Goal: Find specific page/section: Find specific page/section

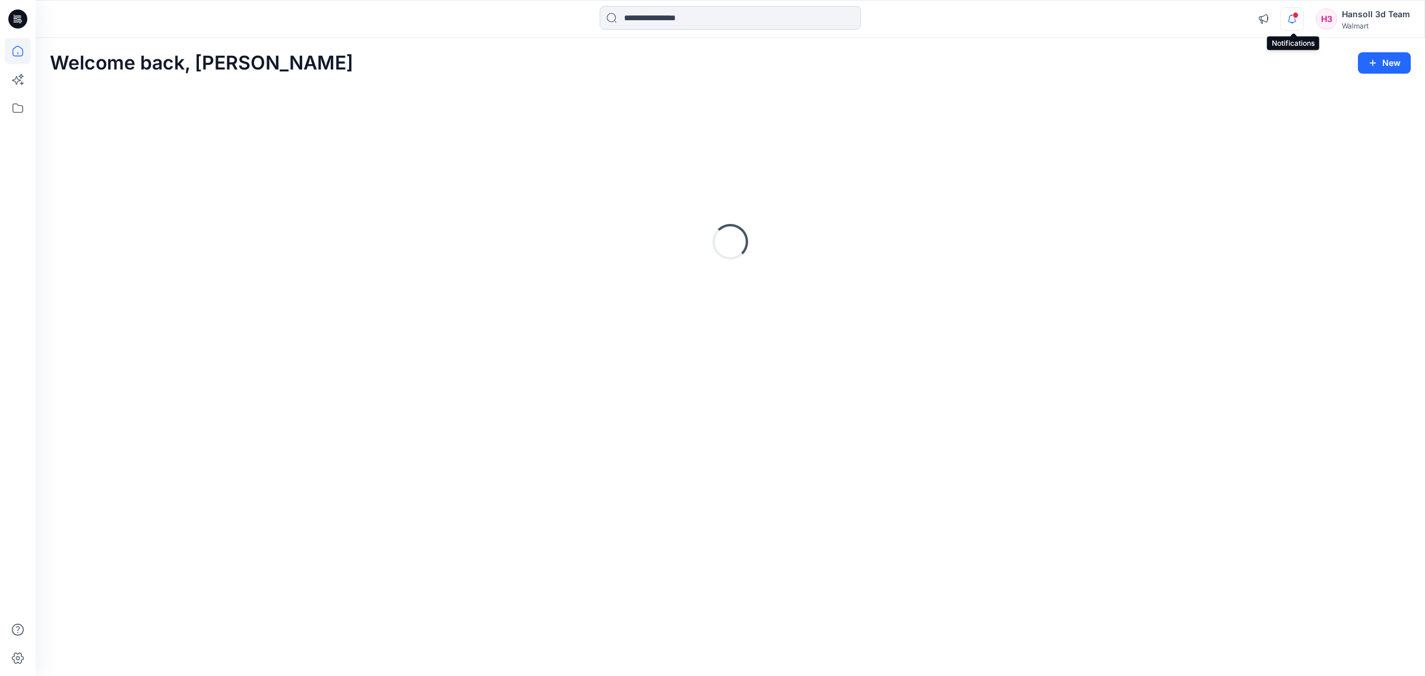
click at [1287, 21] on icon "button" at bounding box center [1292, 19] width 23 height 24
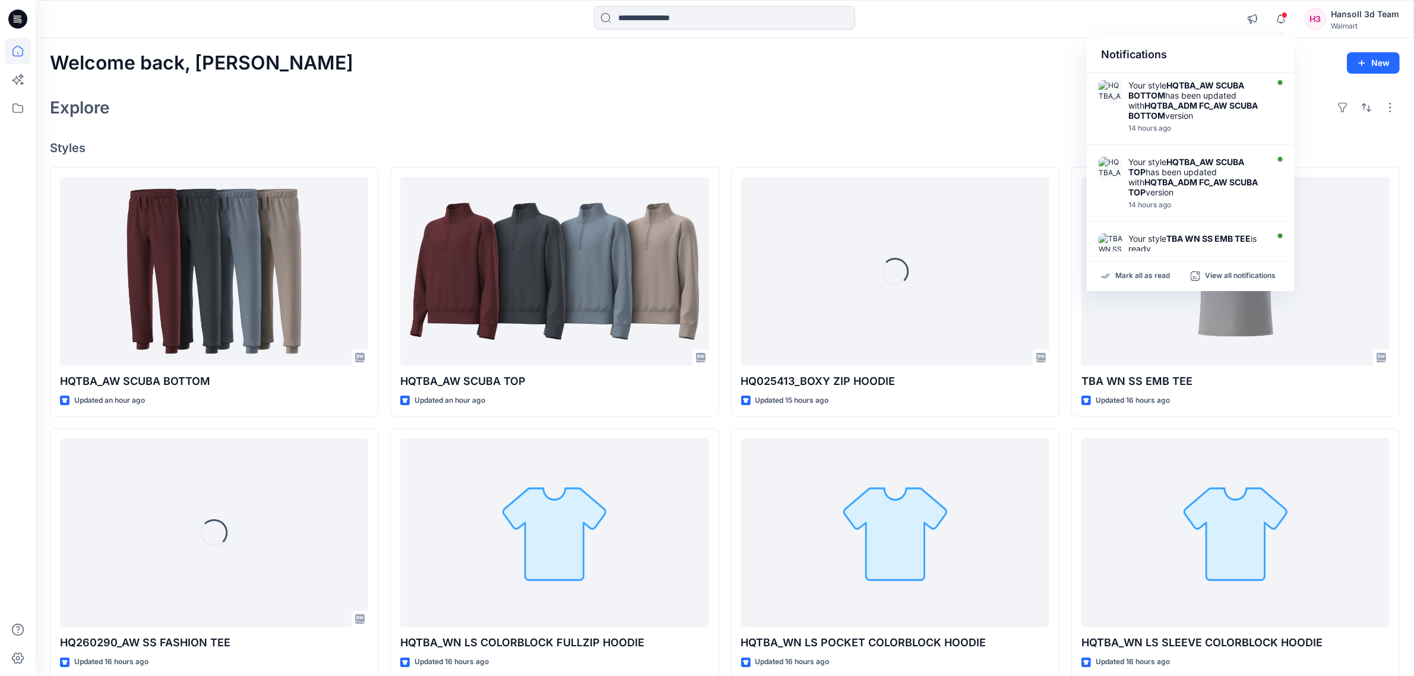
click at [733, 113] on div "Explore" at bounding box center [724, 107] width 1349 height 28
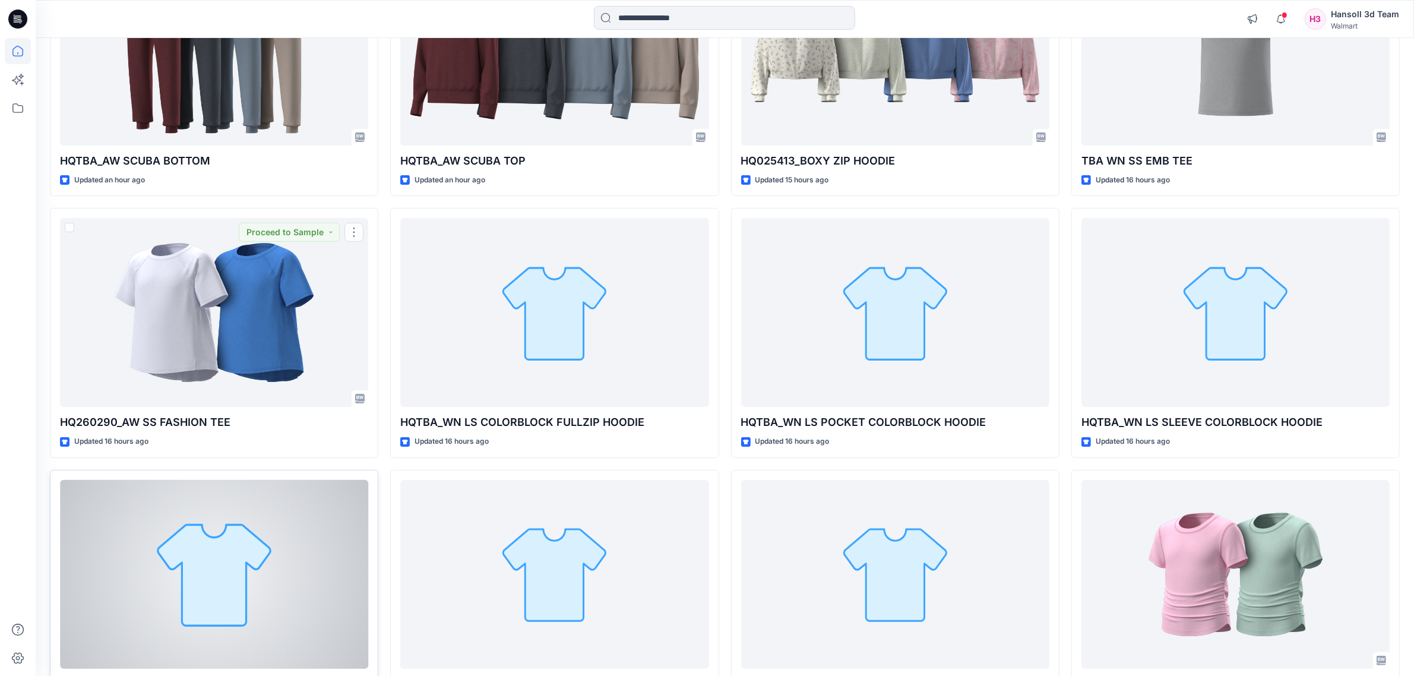
scroll to position [321, 0]
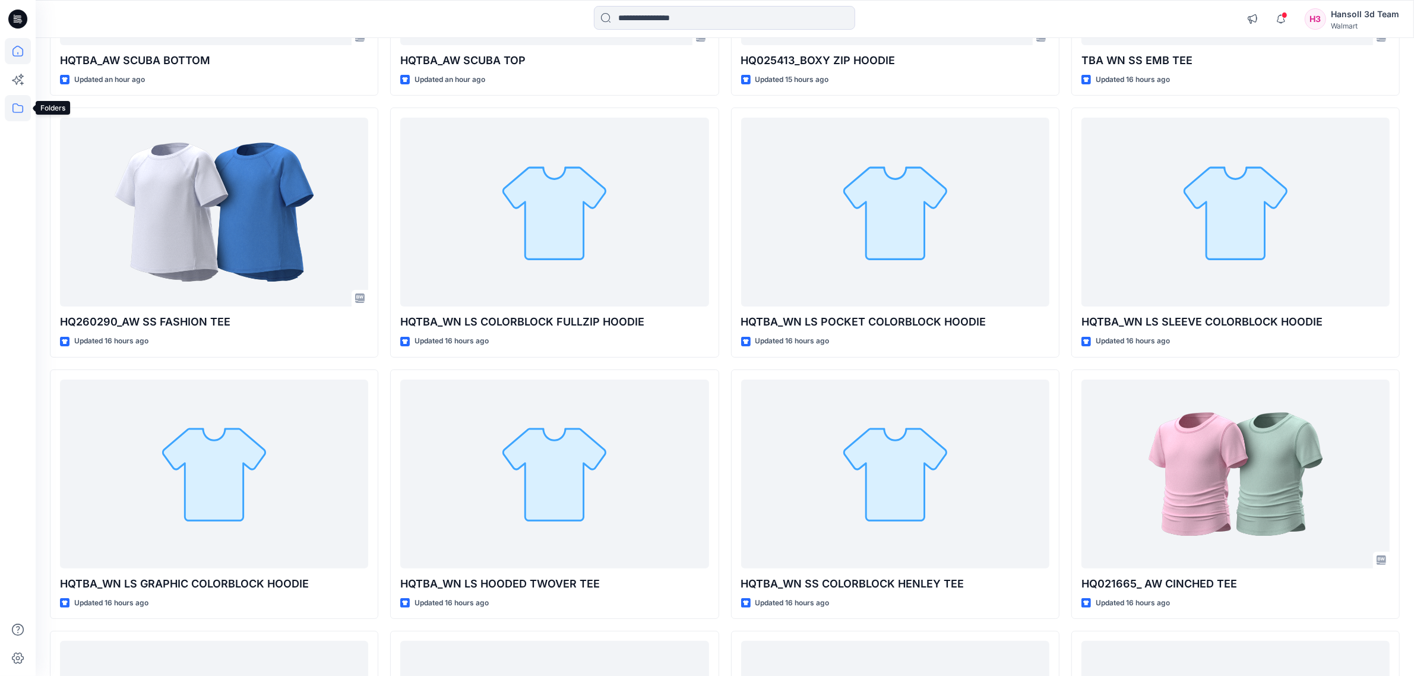
click at [18, 110] on icon at bounding box center [18, 108] width 26 height 26
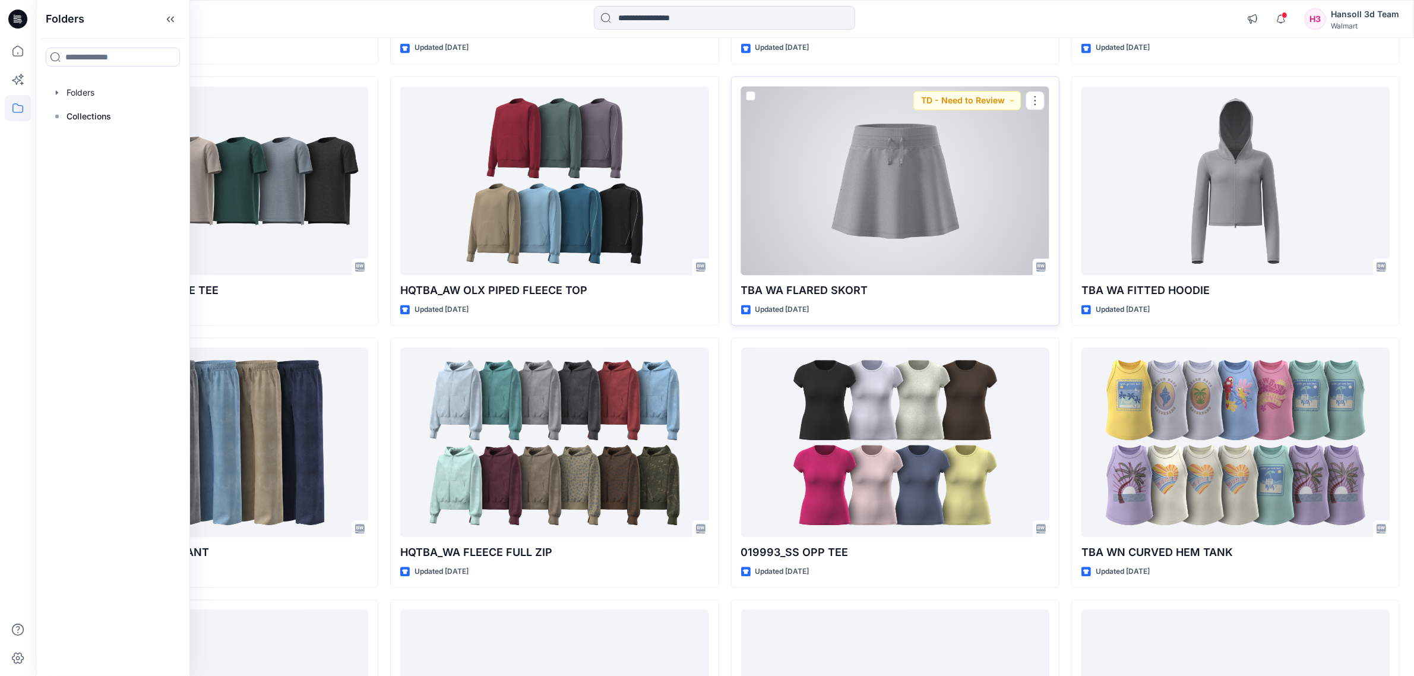
scroll to position [3418, 0]
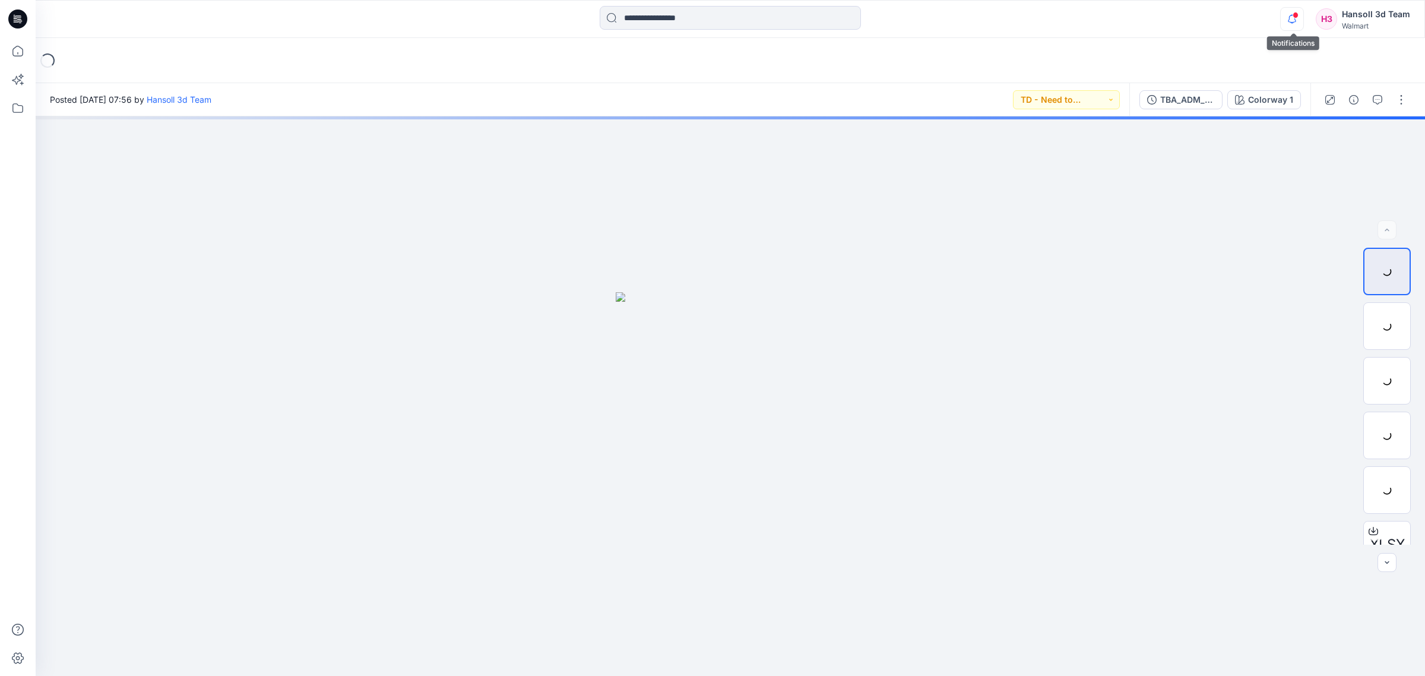
click at [1294, 19] on icon "button" at bounding box center [1292, 19] width 23 height 24
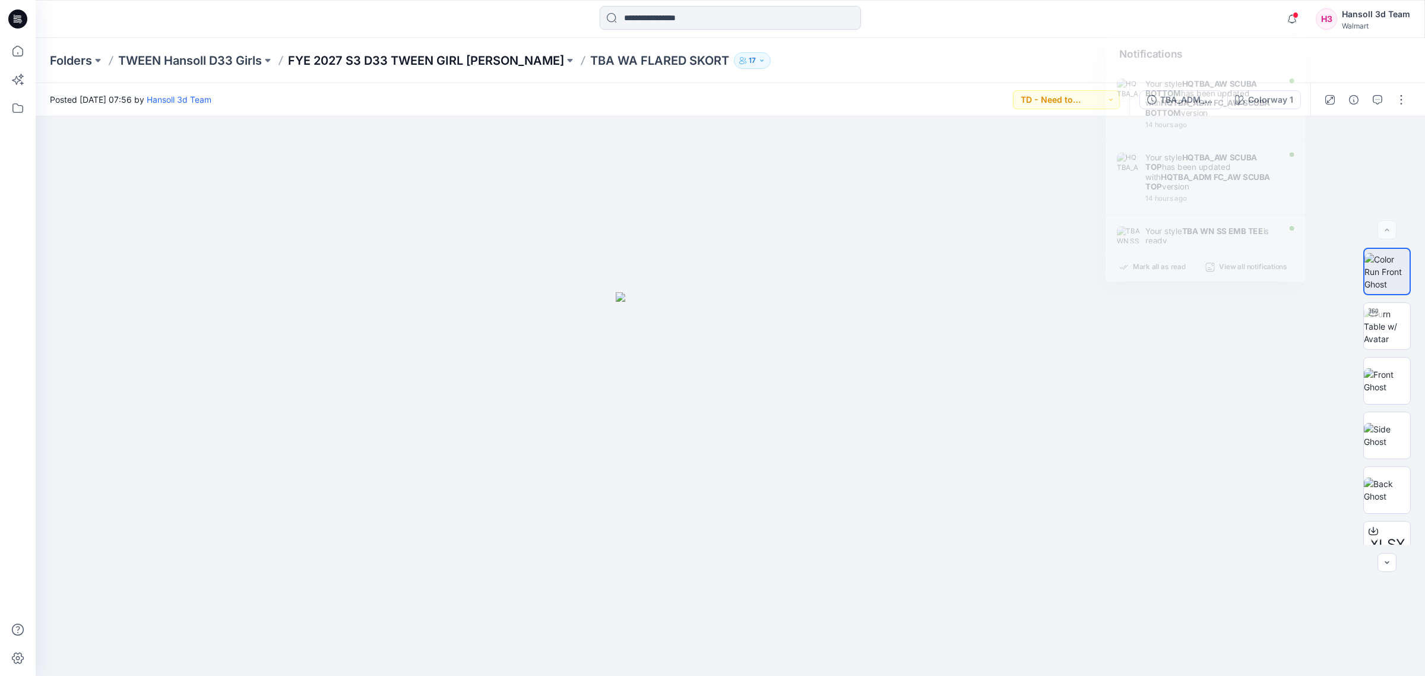
click at [313, 62] on p "FYE 2027 S3 D33 TWEEN GIRL [PERSON_NAME]" at bounding box center [426, 60] width 276 height 17
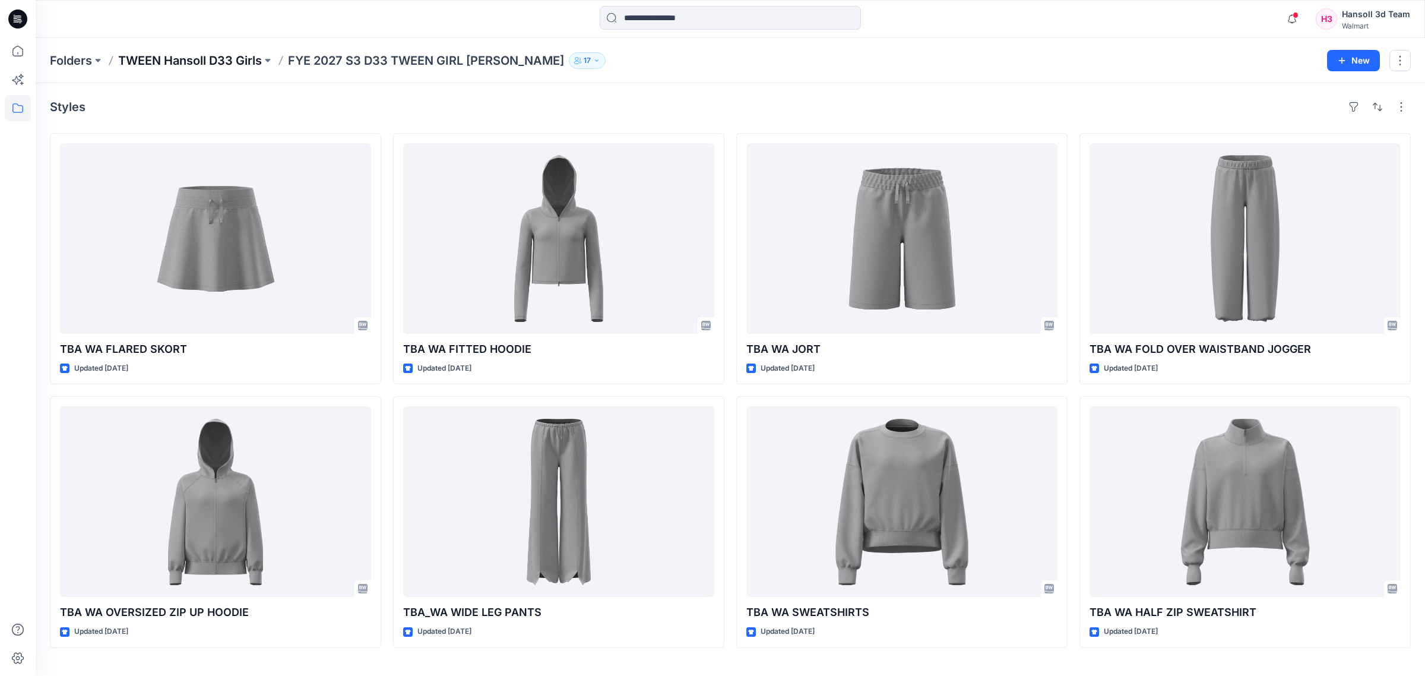
click at [232, 62] on p "TWEEN Hansoll D33 Girls" at bounding box center [190, 60] width 144 height 17
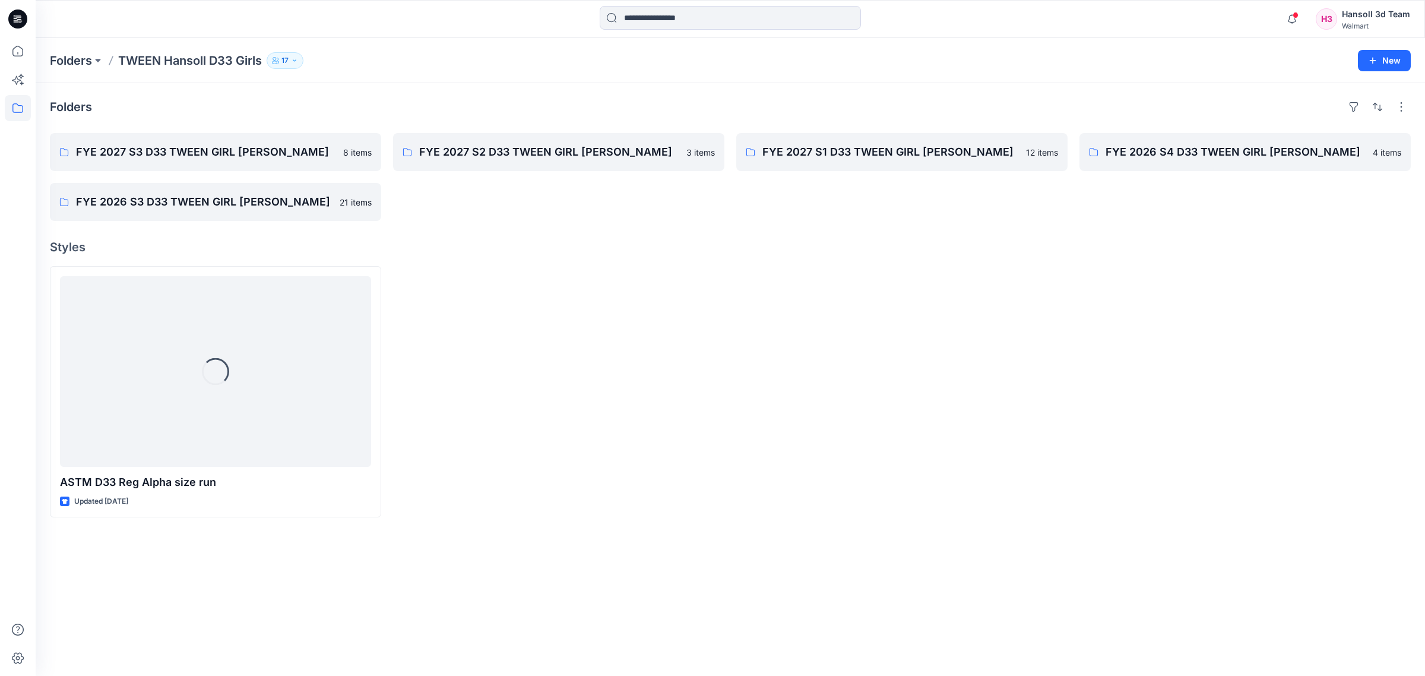
click at [572, 416] on div at bounding box center [558, 391] width 331 height 251
click at [493, 157] on p "FYE 2027 S2 D33 TWEEN GIRL [PERSON_NAME]" at bounding box center [557, 152] width 277 height 17
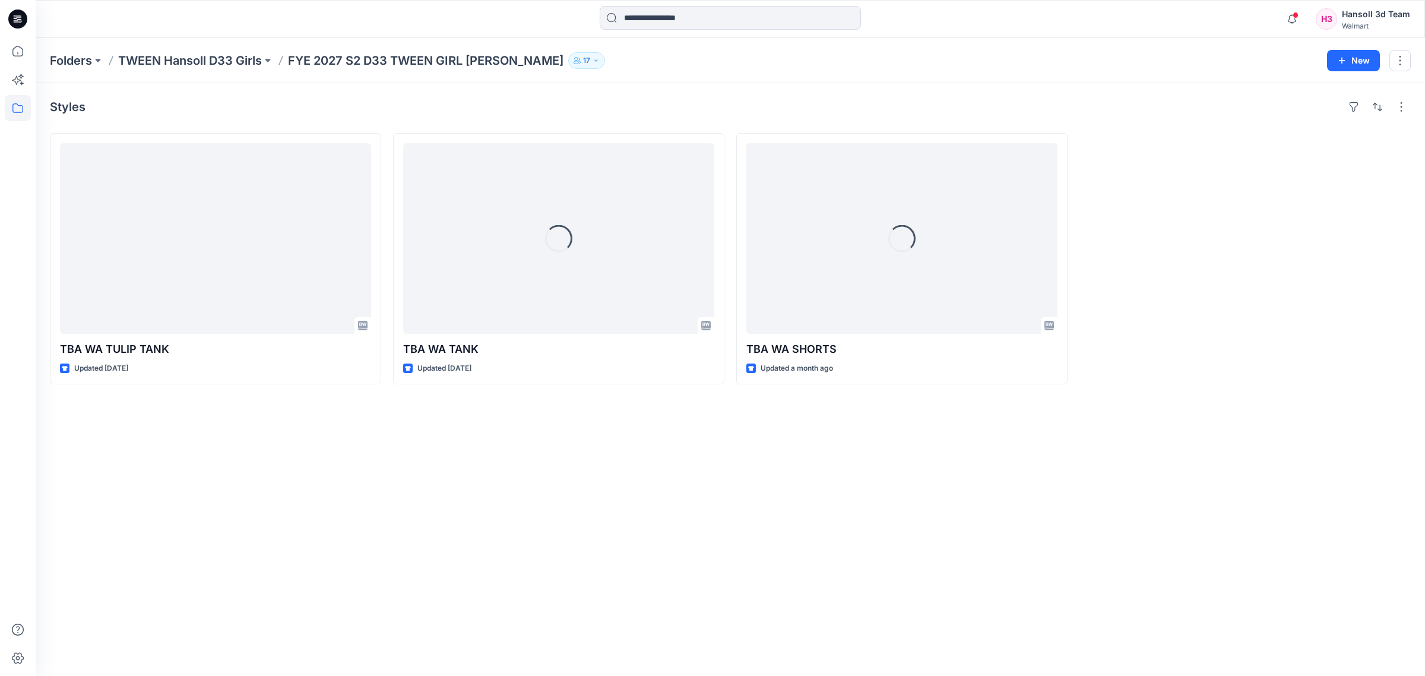
click at [717, 447] on div "Styles TBA WA TULIP TANK Updated [DATE] Loading... TBA WA TANK Updated [DATE] L…" at bounding box center [730, 379] width 1389 height 593
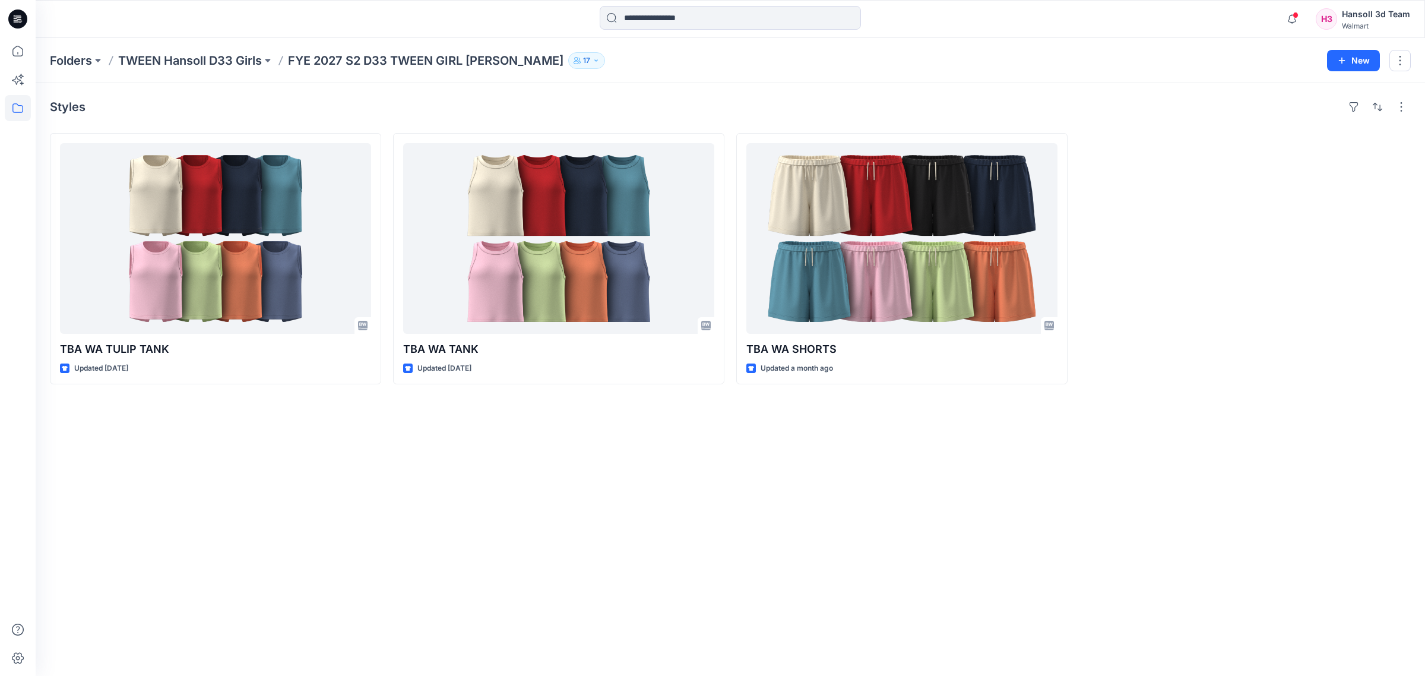
click at [809, 522] on div "Styles TBA WA TULIP TANK Updated [DATE] TBA [GEOGRAPHIC_DATA] TANK Updated [DAT…" at bounding box center [730, 379] width 1389 height 593
click at [939, 561] on div "Styles TBA WA TULIP TANK Updated [DATE] TBA [GEOGRAPHIC_DATA] TANK Updated [DAT…" at bounding box center [730, 379] width 1389 height 593
click at [997, 553] on div "Styles TBA WA TULIP TANK Updated [DATE] TBA [GEOGRAPHIC_DATA] TANK Updated [DAT…" at bounding box center [730, 379] width 1389 height 593
click at [757, 514] on div "Styles TBA WA TULIP TANK Updated [DATE] TBA [GEOGRAPHIC_DATA] TANK Updated [DAT…" at bounding box center [730, 379] width 1389 height 593
click at [1289, 12] on icon "button" at bounding box center [1292, 19] width 23 height 24
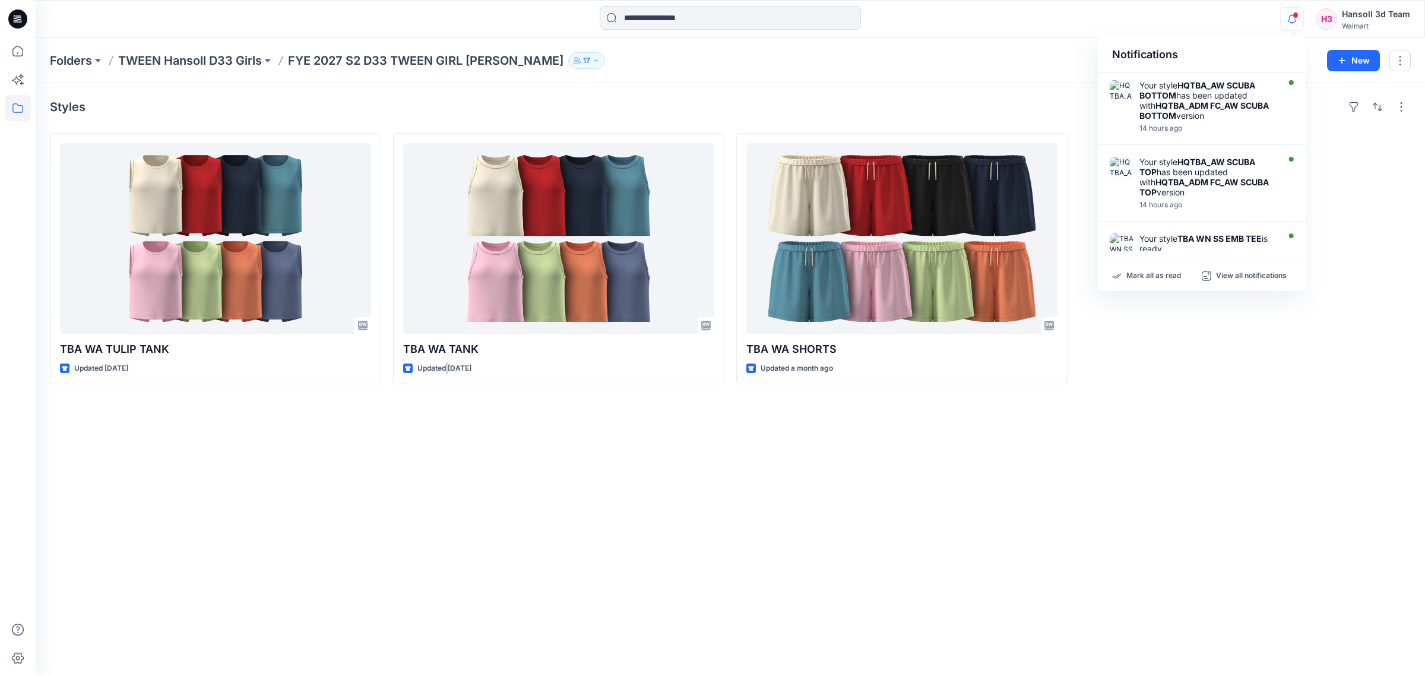
drag, startPoint x: 449, startPoint y: 550, endPoint x: 456, endPoint y: 537, distance: 14.1
click at [450, 546] on div "Styles TBA WA TULIP TANK Updated [DATE] TBA [GEOGRAPHIC_DATA] TANK Updated [DAT…" at bounding box center [730, 379] width 1389 height 593
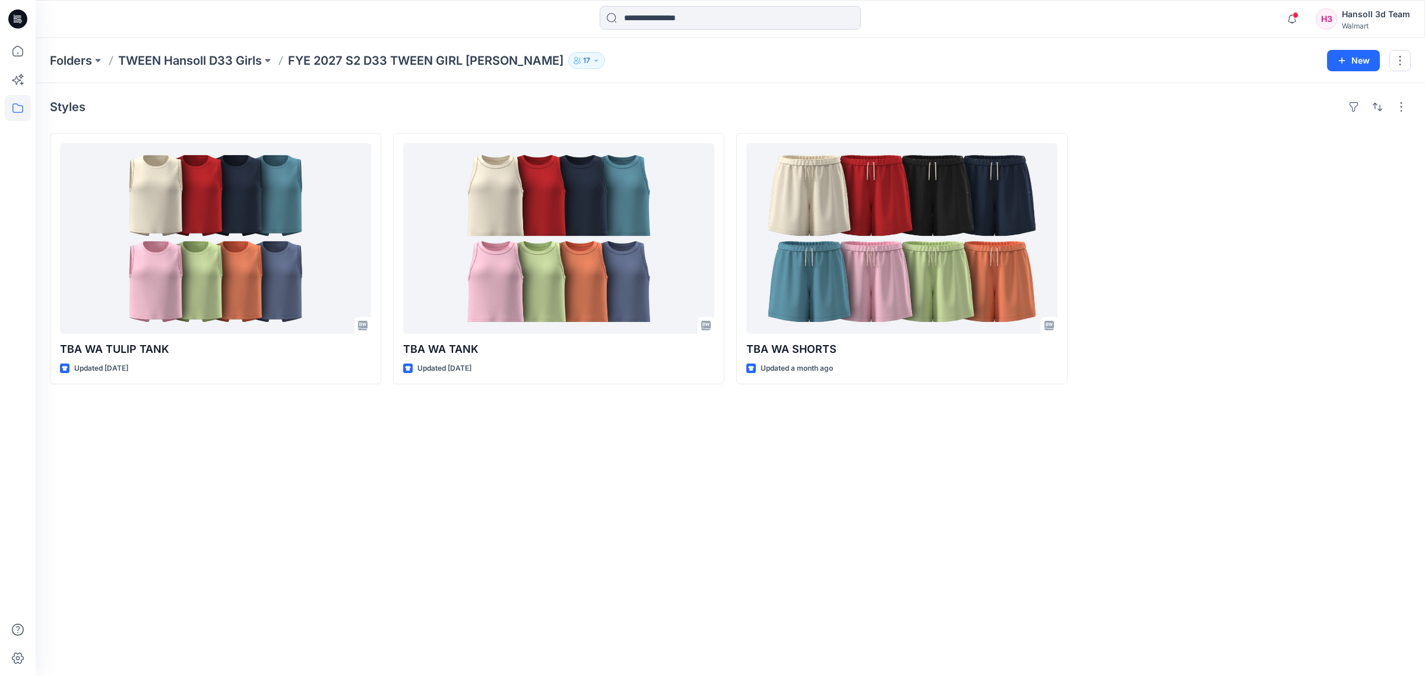
drag, startPoint x: 477, startPoint y: 579, endPoint x: 428, endPoint y: 548, distance: 57.6
click at [477, 578] on div "Styles TBA WA TULIP TANK Updated [DATE] TBA [GEOGRAPHIC_DATA] TANK Updated [DAT…" at bounding box center [730, 379] width 1389 height 593
click at [717, 577] on div "Styles TBA WA TULIP TANK Updated [DATE] TBA [GEOGRAPHIC_DATA] TANK Updated [DAT…" at bounding box center [730, 379] width 1389 height 593
click at [555, 564] on div "Styles TBA WA TULIP TANK Updated [DATE] TBA [GEOGRAPHIC_DATA] TANK Updated [DAT…" at bounding box center [730, 379] width 1389 height 593
click at [741, 586] on div "Styles TBA WA TULIP TANK Updated [DATE] TBA [GEOGRAPHIC_DATA] TANK Updated [DAT…" at bounding box center [730, 379] width 1389 height 593
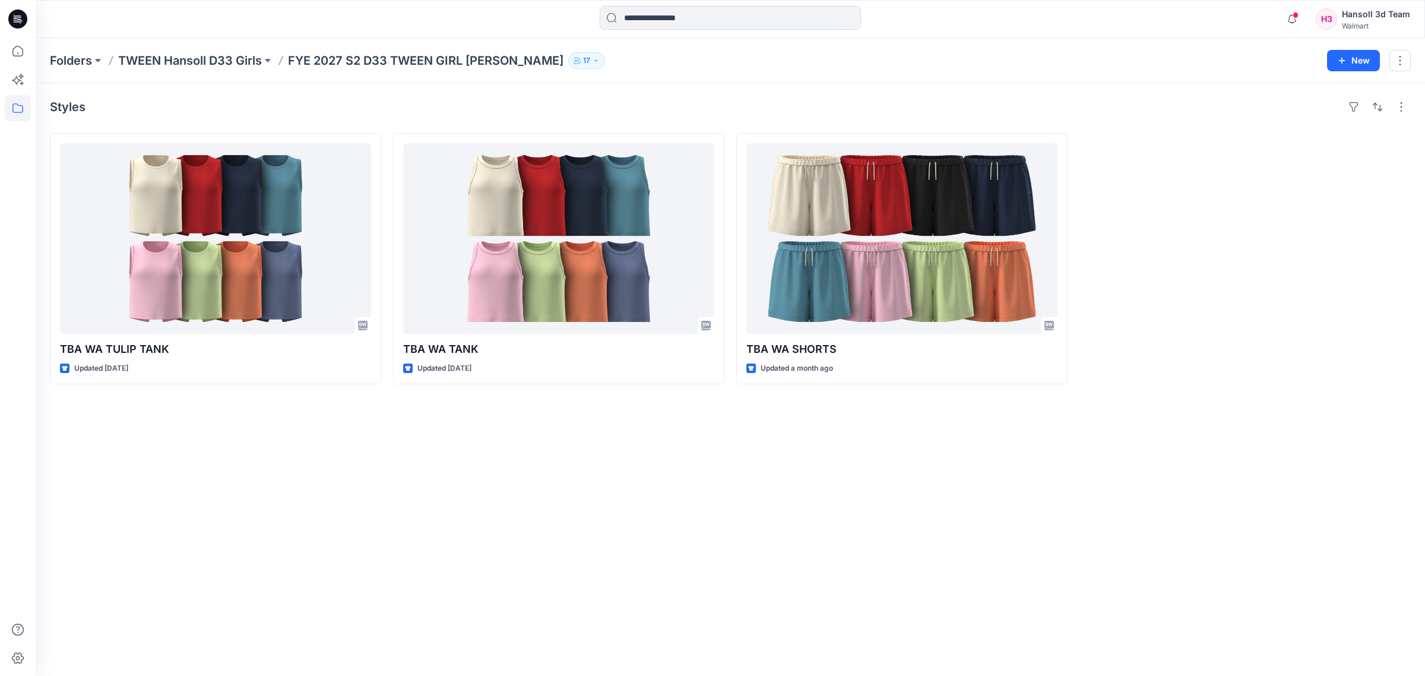
click at [1058, 613] on div "Styles TBA WA TULIP TANK Updated [DATE] TBA [GEOGRAPHIC_DATA] TANK Updated [DAT…" at bounding box center [730, 379] width 1389 height 593
click at [600, 607] on div "Styles TBA WA TULIP TANK Updated [DATE] TBA [GEOGRAPHIC_DATA] TANK Updated [DAT…" at bounding box center [730, 379] width 1389 height 593
click at [746, 573] on div "Styles TBA WA TULIP TANK Updated [DATE] TBA [GEOGRAPHIC_DATA] TANK Updated [DAT…" at bounding box center [730, 379] width 1389 height 593
click at [693, 600] on div "Styles TBA WA TULIP TANK Updated [DATE] TBA [GEOGRAPHIC_DATA] TANK Updated [DAT…" at bounding box center [730, 379] width 1389 height 593
click at [753, 550] on div "Styles TBA WA TULIP TANK Updated [DATE] TBA [GEOGRAPHIC_DATA] TANK Updated [DAT…" at bounding box center [730, 379] width 1389 height 593
